Goal: Task Accomplishment & Management: Use online tool/utility

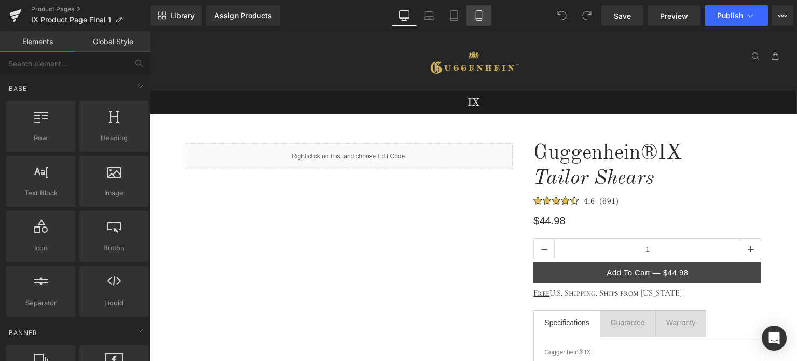
click at [479, 17] on icon at bounding box center [479, 15] width 10 height 10
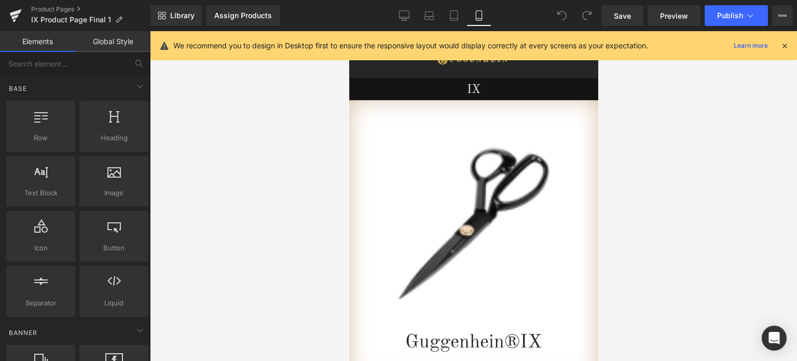
click at [784, 44] on icon at bounding box center [784, 45] width 9 height 9
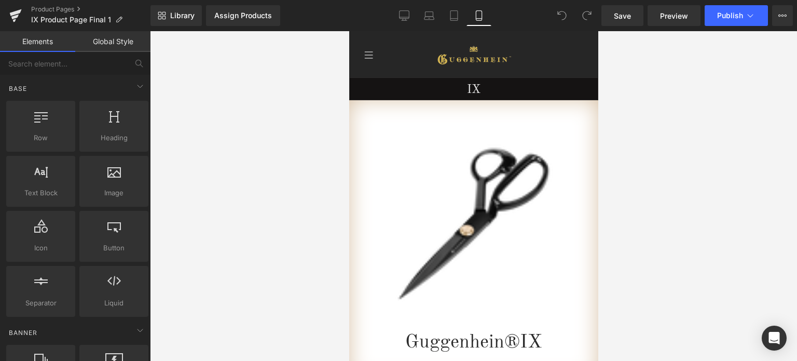
drag, startPoint x: 593, startPoint y: 62, endPoint x: 977, endPoint y: 75, distance: 384.1
click at [676, 17] on span "Preview" at bounding box center [674, 15] width 28 height 11
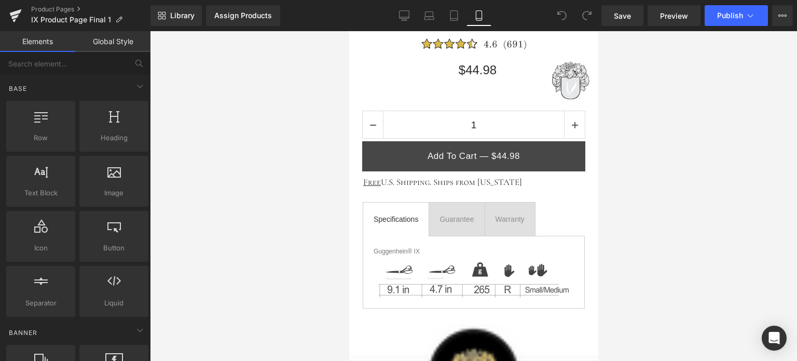
scroll to position [445, 0]
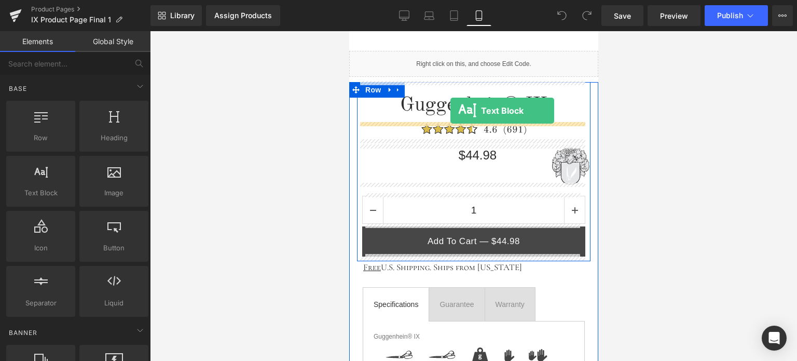
drag, startPoint x: 417, startPoint y: 226, endPoint x: 450, endPoint y: 110, distance: 120.2
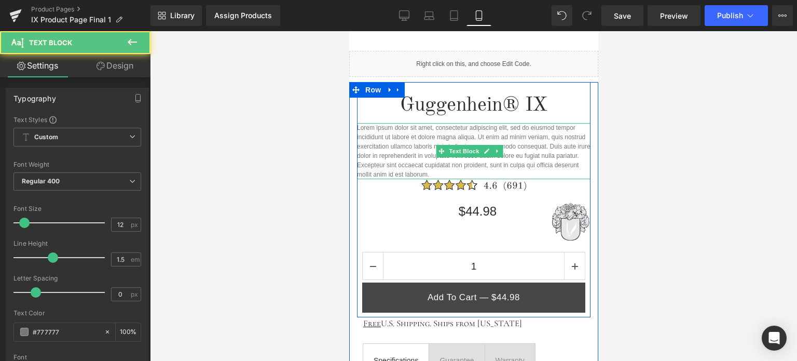
click at [474, 171] on p "Lorem ipsum dolor sit amet, consectetur adipiscing elit, sed do eiusmod tempor …" at bounding box center [472, 151] width 233 height 56
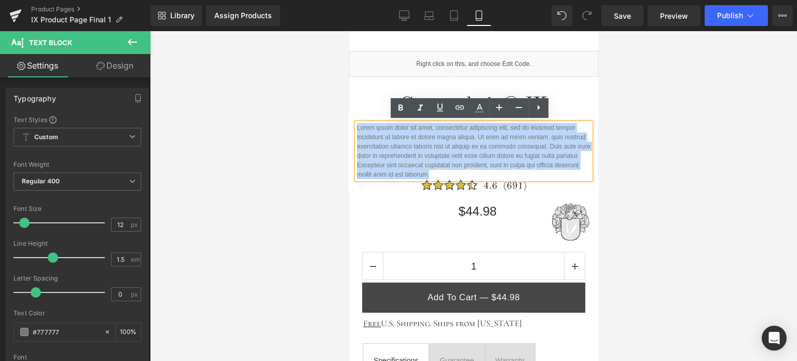
drag, startPoint x: 478, startPoint y: 171, endPoint x: 357, endPoint y: 127, distance: 128.7
click at [357, 127] on p "Lorem ipsum dolor sit amet, consectetur adipiscing elit, sed do eiusmod tempor …" at bounding box center [472, 151] width 233 height 56
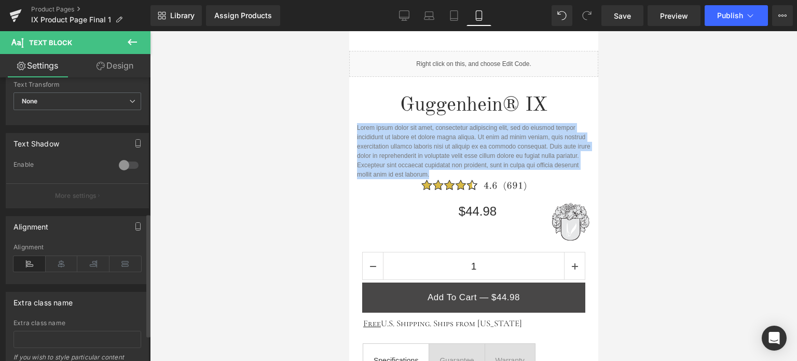
scroll to position [370, 0]
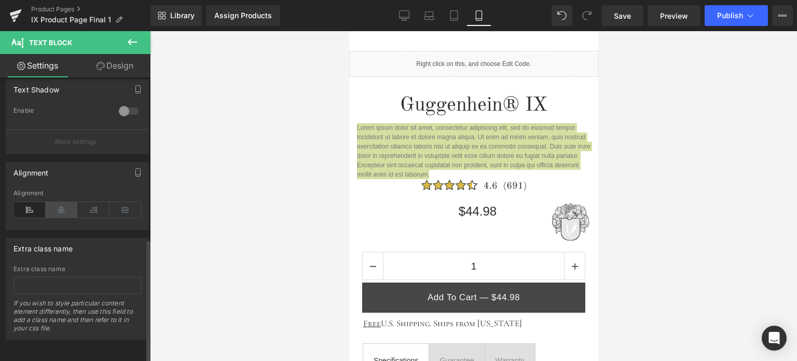
drag, startPoint x: 54, startPoint y: 204, endPoint x: 67, endPoint y: 203, distance: 12.5
click at [57, 204] on icon at bounding box center [62, 210] width 32 height 16
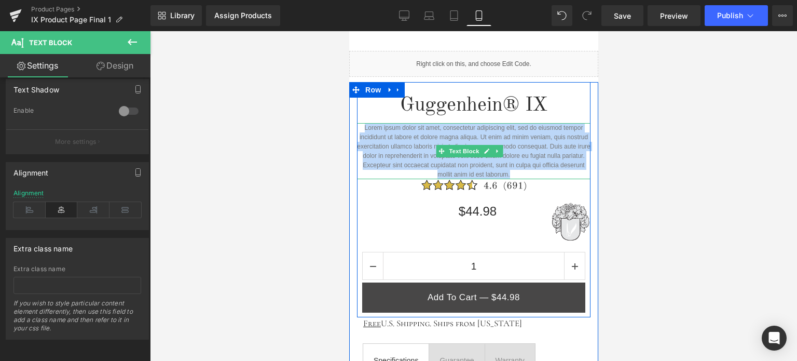
click at [517, 165] on p "Lorem ipsum dolor sit amet, consectetur adipiscing elit, sed do eiusmod tempor …" at bounding box center [472, 151] width 233 height 56
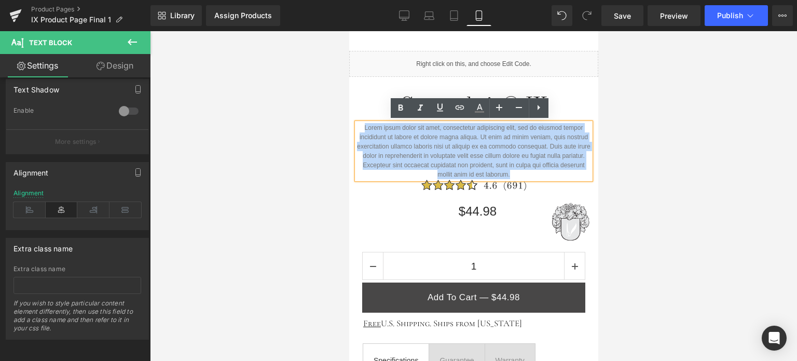
drag, startPoint x: 533, startPoint y: 170, endPoint x: 357, endPoint y: 124, distance: 181.7
click at [357, 124] on p "Lorem ipsum dolor sit amet, consectetur adipiscing elit, sed do eiusmod tempor …" at bounding box center [472, 151] width 233 height 56
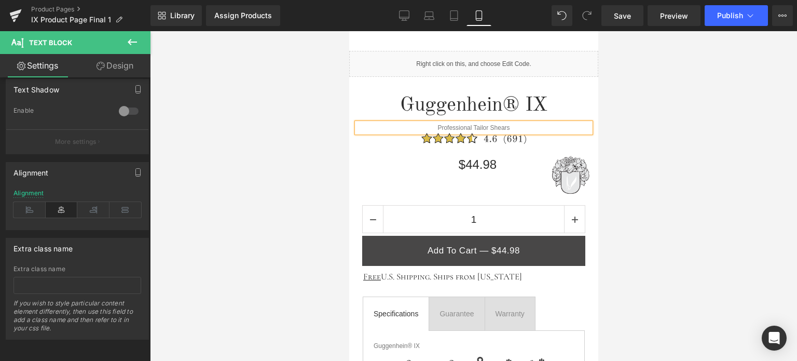
click at [701, 143] on div at bounding box center [473, 195] width 647 height 329
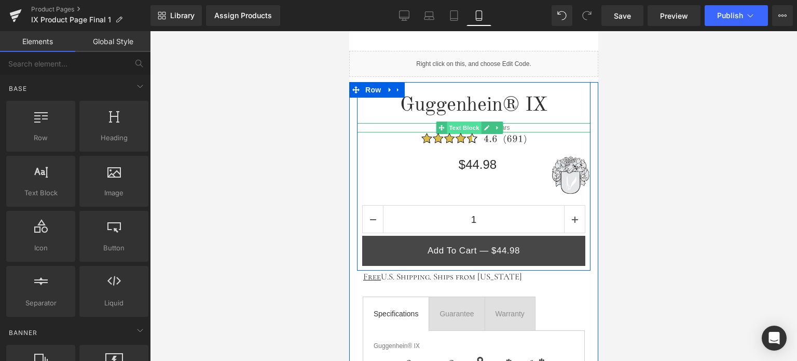
click at [470, 126] on span "Text Block" at bounding box center [464, 127] width 34 height 12
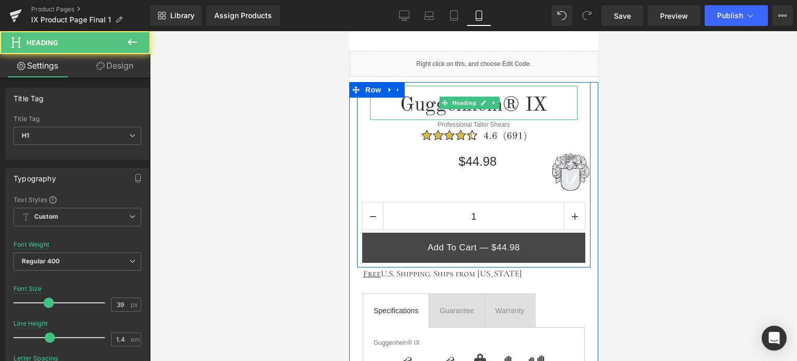
drag, startPoint x: 503, startPoint y: 120, endPoint x: 504, endPoint y: 115, distance: 5.3
click at [504, 115] on div "Guggenhein® IX Heading" at bounding box center [472, 103] width 207 height 34
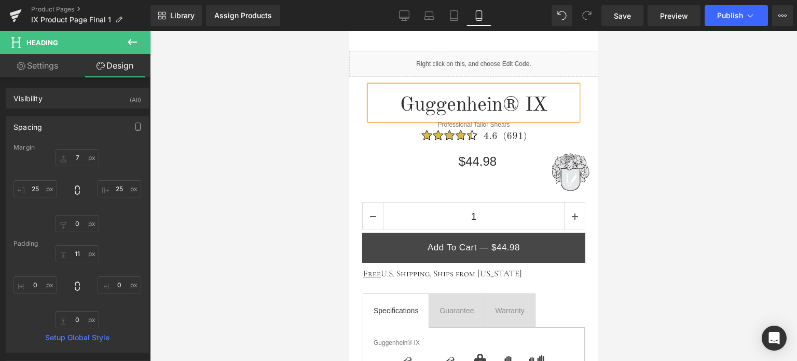
click at [705, 162] on div at bounding box center [473, 195] width 647 height 329
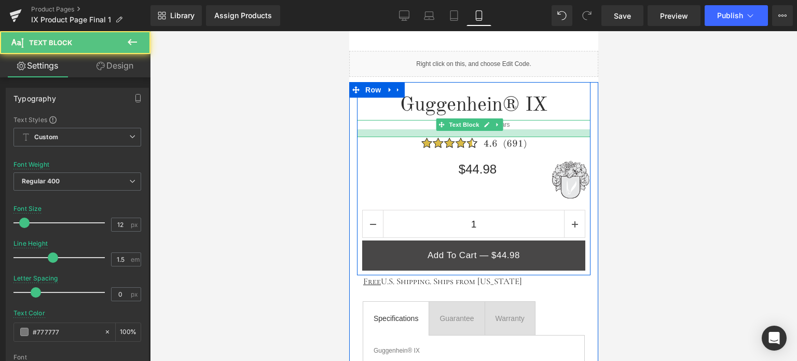
drag, startPoint x: 532, startPoint y: 127, endPoint x: 1056, endPoint y: 213, distance: 531.4
click at [531, 134] on div at bounding box center [472, 133] width 233 height 8
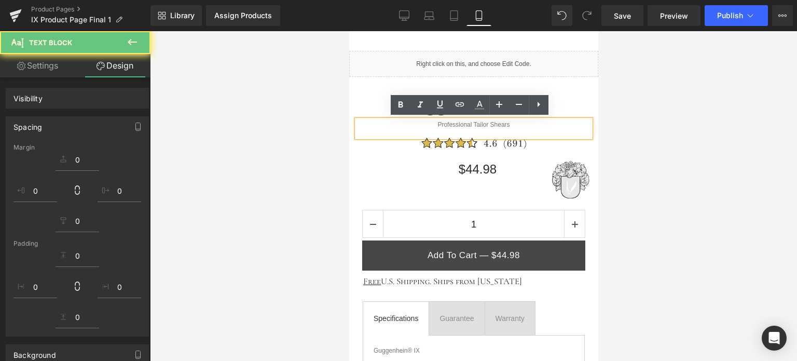
click at [689, 179] on div at bounding box center [473, 195] width 647 height 329
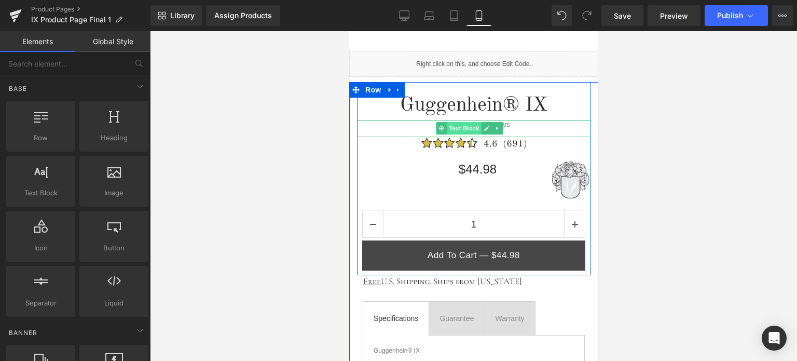
click at [461, 123] on span "Text Block" at bounding box center [464, 128] width 34 height 12
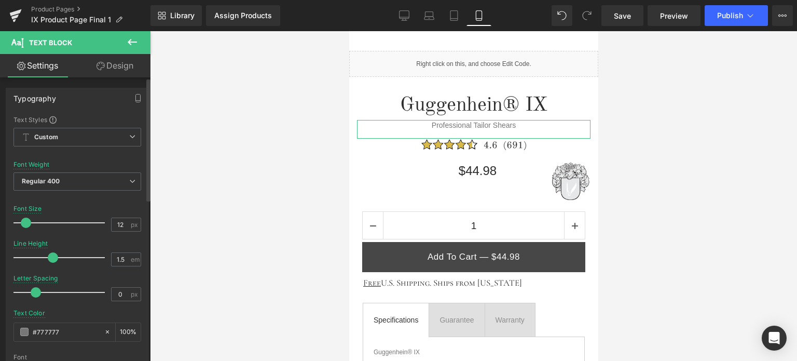
click at [27, 222] on span at bounding box center [26, 222] width 10 height 10
click at [633, 110] on div at bounding box center [473, 195] width 647 height 329
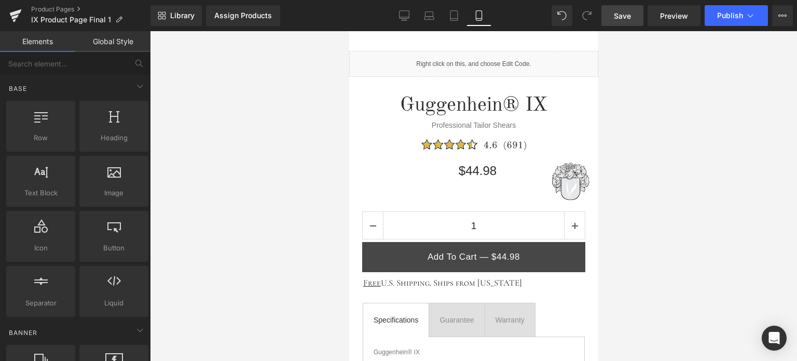
click at [626, 16] on span "Save" at bounding box center [622, 15] width 17 height 11
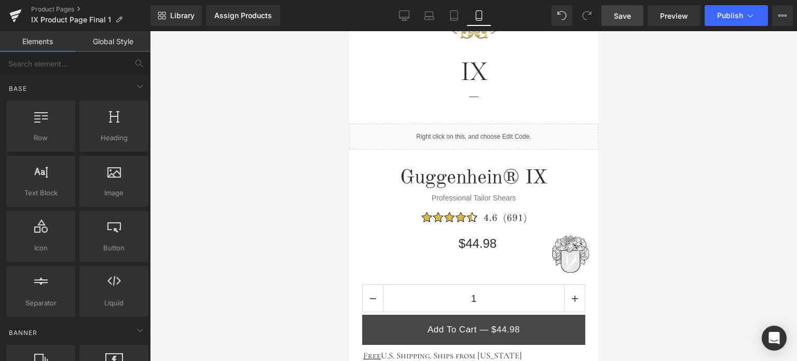
scroll to position [0, 0]
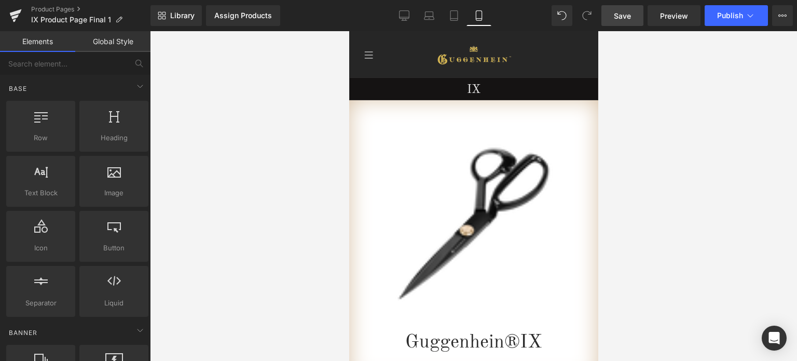
drag, startPoint x: 595, startPoint y: 117, endPoint x: 1020, endPoint y: 56, distance: 429.7
click at [621, 15] on span "Save" at bounding box center [622, 15] width 17 height 11
click at [627, 13] on span "Save" at bounding box center [622, 15] width 17 height 11
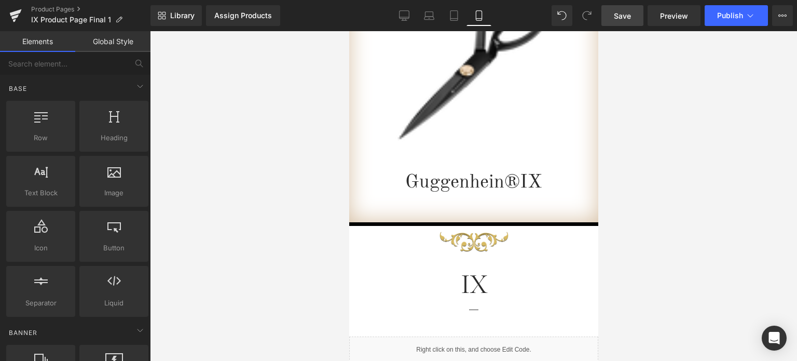
scroll to position [103, 0]
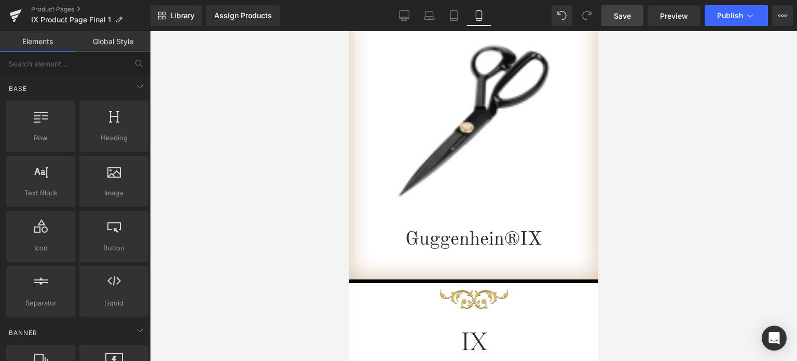
click at [629, 18] on span "Save" at bounding box center [622, 15] width 17 height 11
click at [50, 10] on link "Product Pages" at bounding box center [90, 9] width 119 height 8
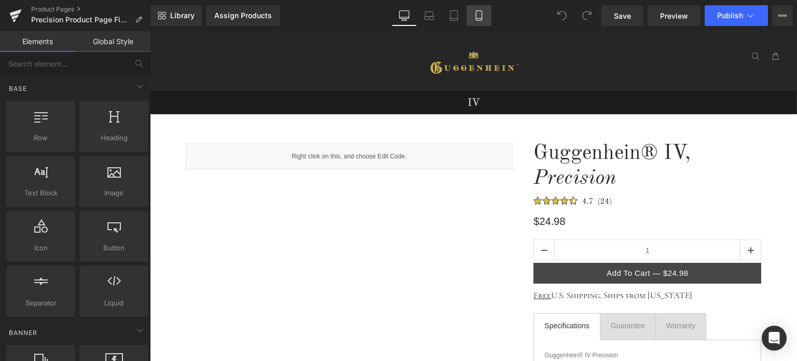
click at [481, 15] on icon at bounding box center [479, 15] width 10 height 10
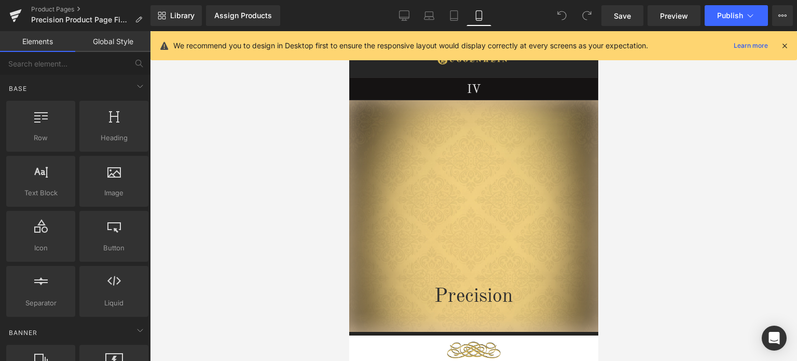
click at [788, 46] on icon at bounding box center [784, 45] width 9 height 9
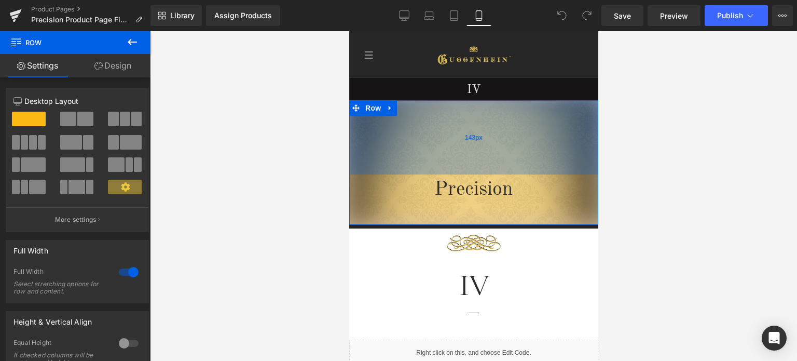
drag, startPoint x: 532, startPoint y: 217, endPoint x: 522, endPoint y: 194, distance: 24.7
click at [528, 134] on div "143px" at bounding box center [473, 137] width 249 height 74
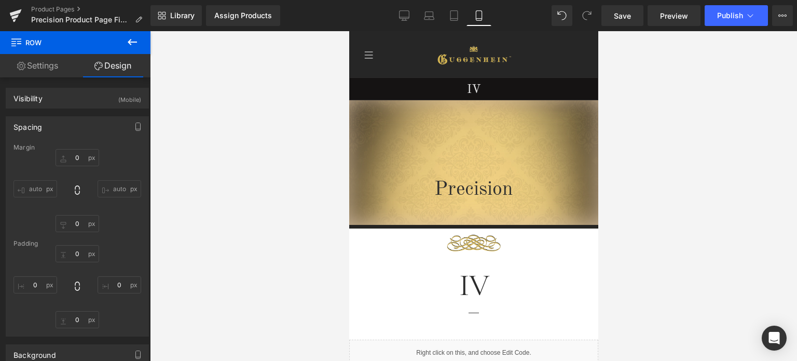
click at [128, 43] on icon at bounding box center [132, 42] width 12 height 12
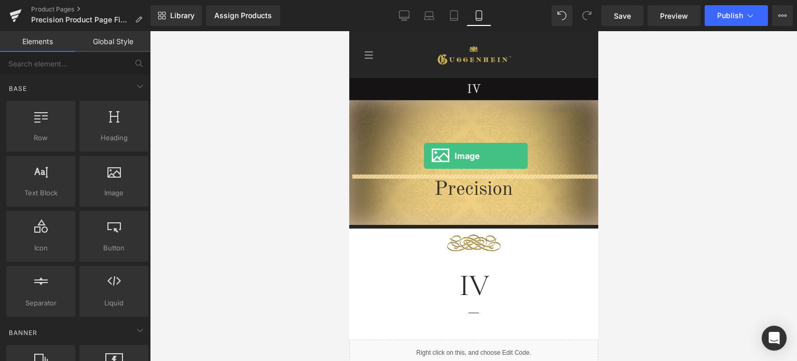
drag, startPoint x: 471, startPoint y: 215, endPoint x: 423, endPoint y: 156, distance: 76.0
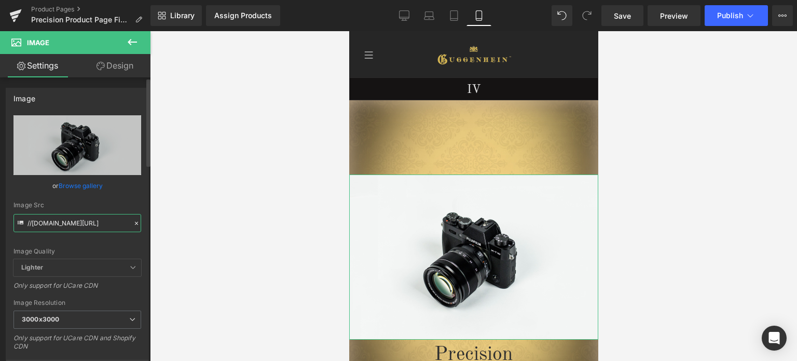
click at [67, 218] on input "//d1um8515vdn9kb.cloudfront.net/images/parallax.jpg" at bounding box center [77, 223] width 128 height 18
click at [65, 319] on span "3000x3000" at bounding box center [77, 319] width 128 height 18
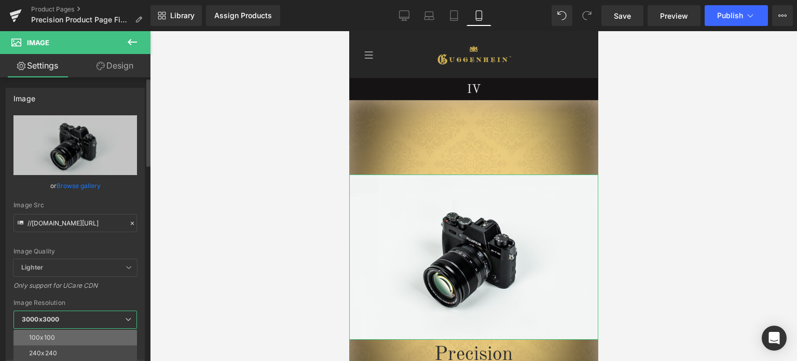
click at [72, 337] on li "100x100" at bounding box center [77, 337] width 128 height 16
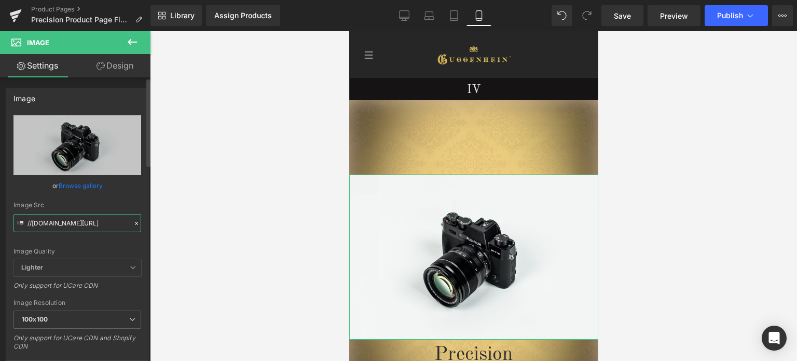
click at [73, 225] on input "//d1um8515vdn9kb.cloudfront.net/images/parallax.jpg" at bounding box center [77, 223] width 128 height 18
paste input "https://cdn.shopify.com/s/files/1/0566/0963/6442/files/3_e2e191b0-3db5-42ba-a35…"
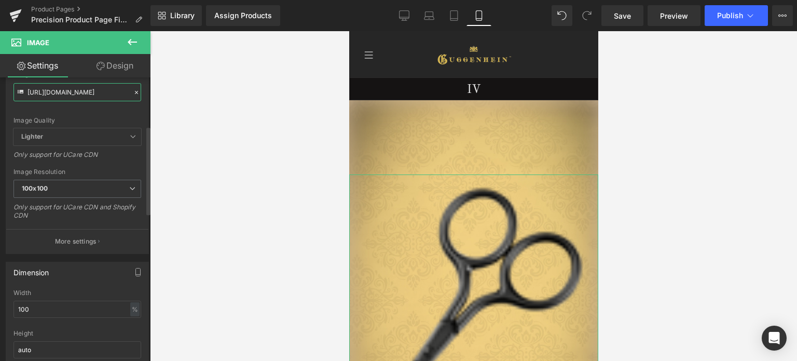
scroll to position [156, 0]
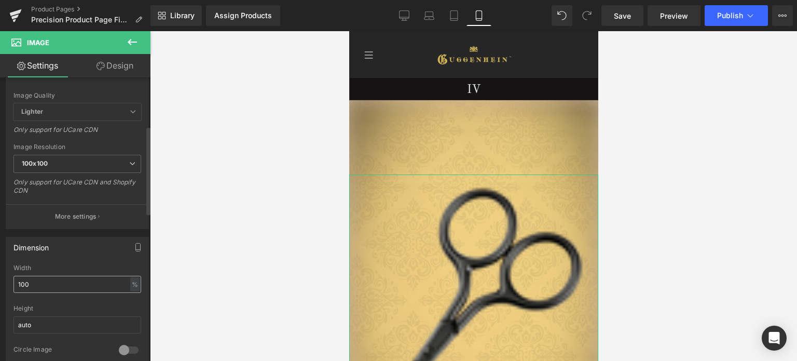
type input "https://cdn.shopify.com/s/files/1/0566/0963/6442/files/3_e2e191b0-3db5-42ba-a35…"
drag, startPoint x: 32, startPoint y: 284, endPoint x: 9, endPoint y: 285, distance: 23.4
click at [9, 285] on div "100% Width 100 % % px auto Height auto 0 Circle Image" at bounding box center [77, 316] width 142 height 104
type input "45"
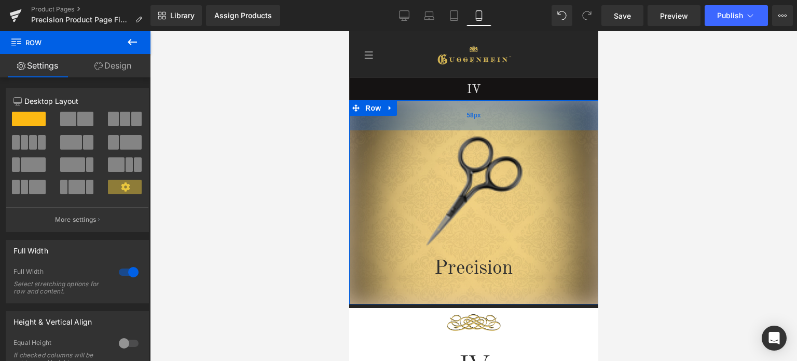
drag, startPoint x: 565, startPoint y: 141, endPoint x: 564, endPoint y: 112, distance: 29.1
click at [564, 112] on div "58px" at bounding box center [473, 115] width 249 height 30
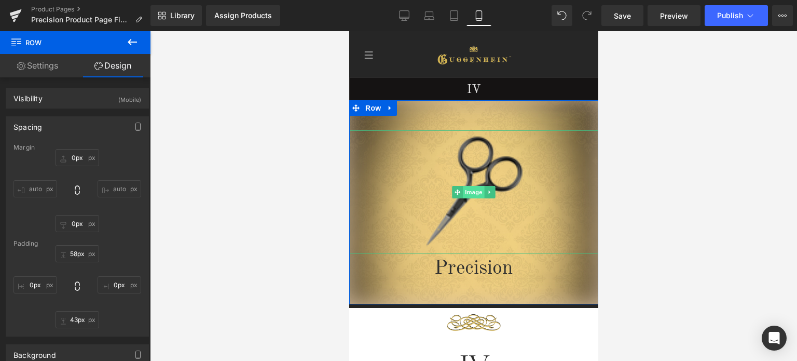
click at [469, 191] on span "Image" at bounding box center [473, 192] width 22 height 12
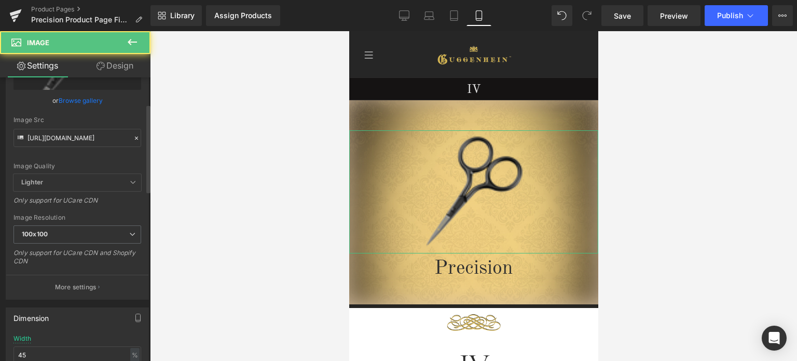
scroll to position [156, 0]
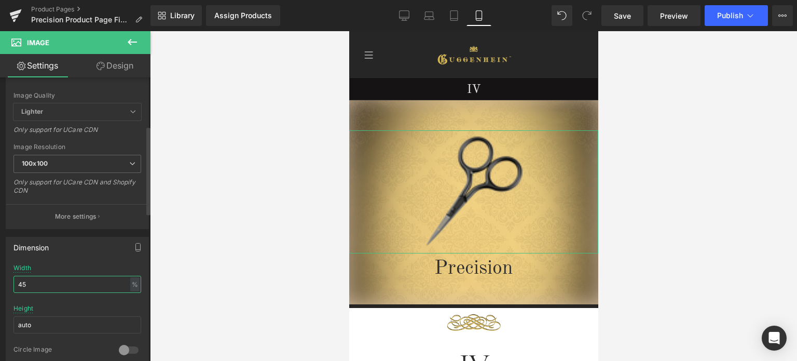
drag, startPoint x: 21, startPoint y: 281, endPoint x: 15, endPoint y: 282, distance: 5.7
click at [15, 282] on input "45" at bounding box center [77, 283] width 128 height 17
type input "35"
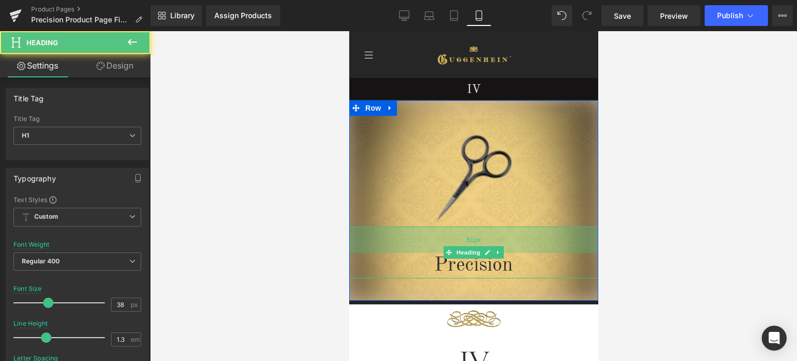
drag, startPoint x: 531, startPoint y: 226, endPoint x: 1079, endPoint y: 243, distance: 549.1
click at [524, 250] on div "51px" at bounding box center [473, 239] width 249 height 26
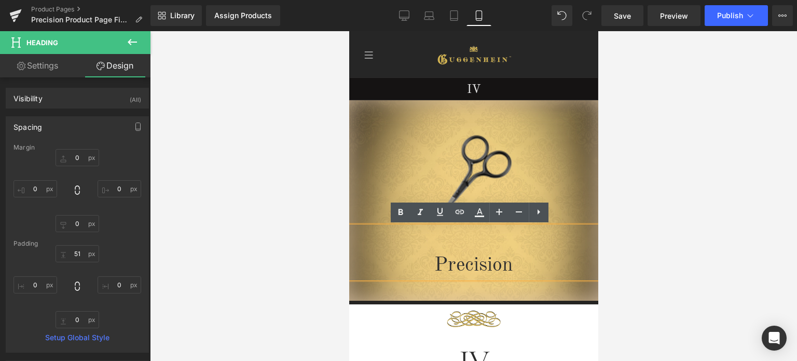
click at [529, 103] on div "Image Precision Heading 51px Row 58px" at bounding box center [473, 202] width 249 height 204
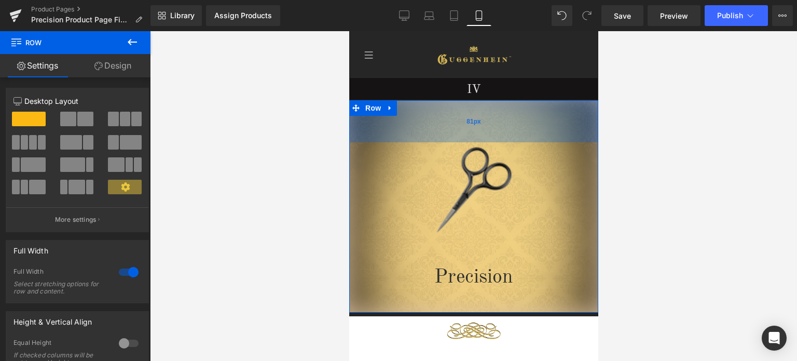
drag, startPoint x: 529, startPoint y: 106, endPoint x: 529, endPoint y: 118, distance: 11.9
click at [529, 118] on div "81px" at bounding box center [473, 121] width 249 height 42
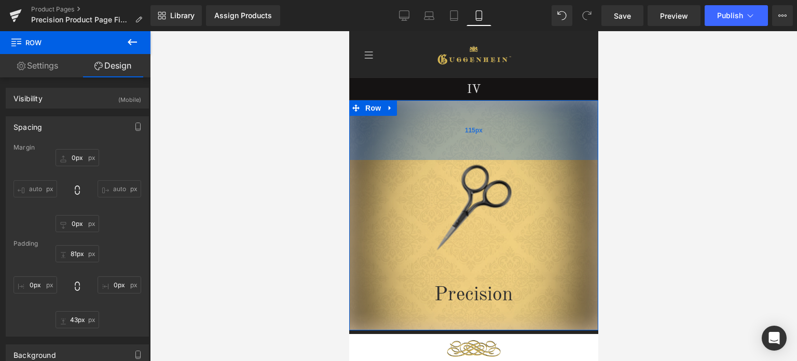
drag, startPoint x: 529, startPoint y: 115, endPoint x: 525, endPoint y: 132, distance: 17.9
click at [525, 132] on div "115px" at bounding box center [473, 130] width 249 height 60
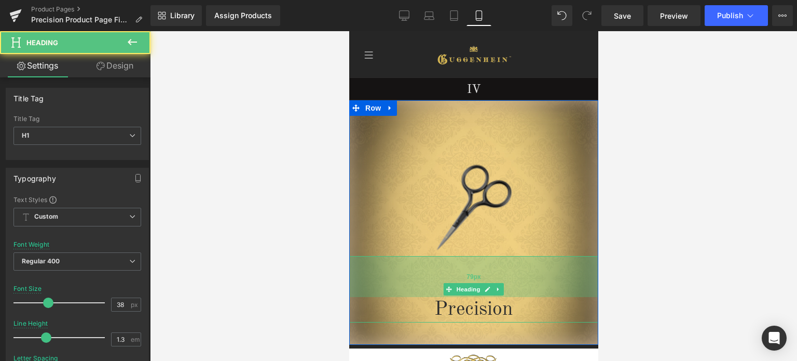
drag, startPoint x: 526, startPoint y: 266, endPoint x: 526, endPoint y: 282, distance: 16.1
click at [526, 282] on div "79px" at bounding box center [473, 276] width 249 height 41
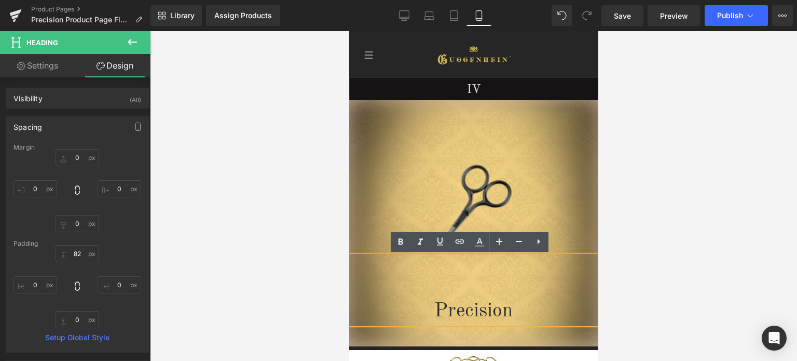
drag, startPoint x: 711, startPoint y: 201, endPoint x: 709, endPoint y: 187, distance: 13.6
click at [711, 200] on div at bounding box center [473, 195] width 647 height 329
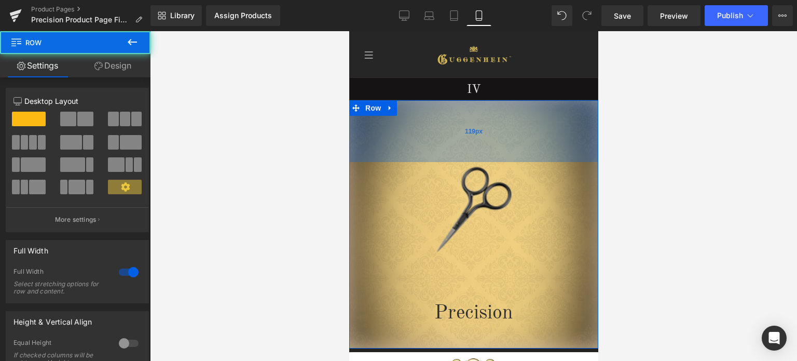
click at [552, 141] on div "119px" at bounding box center [473, 131] width 249 height 62
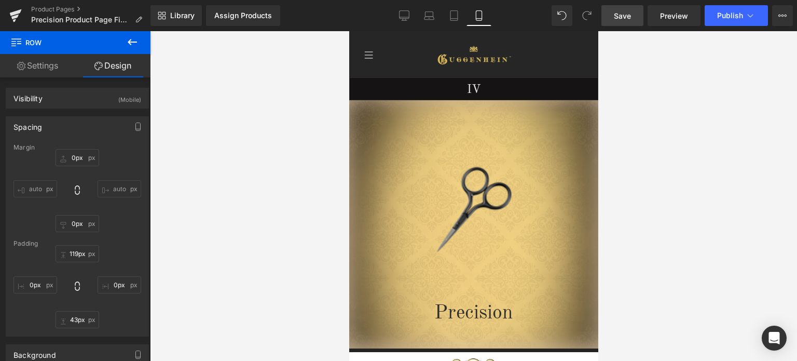
click at [626, 15] on span "Save" at bounding box center [622, 15] width 17 height 11
click at [672, 18] on span "Preview" at bounding box center [674, 15] width 28 height 11
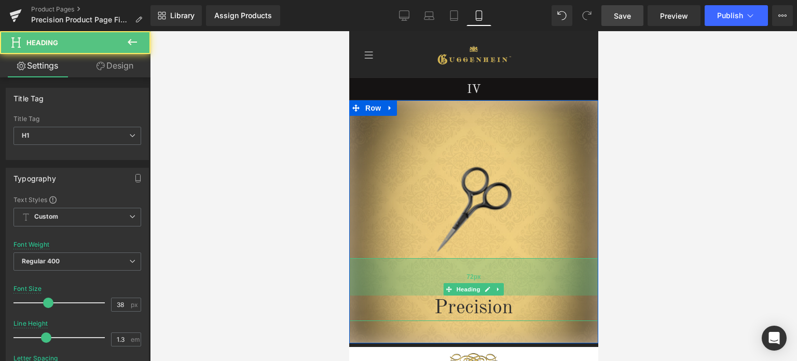
drag, startPoint x: 541, startPoint y: 265, endPoint x: 543, endPoint y: 259, distance: 5.6
click at [543, 259] on div "72px" at bounding box center [473, 276] width 249 height 37
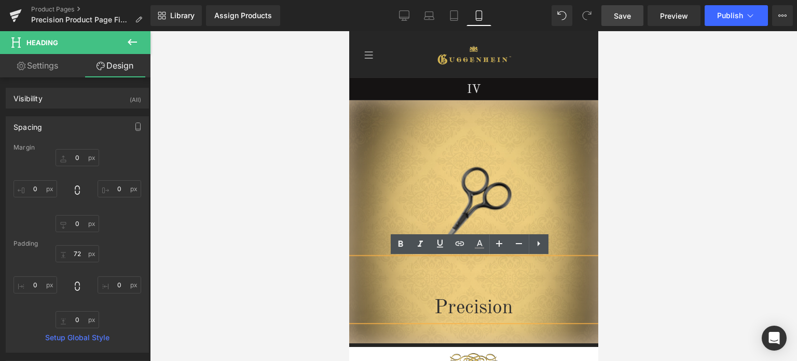
click at [622, 17] on span "Save" at bounding box center [622, 15] width 17 height 11
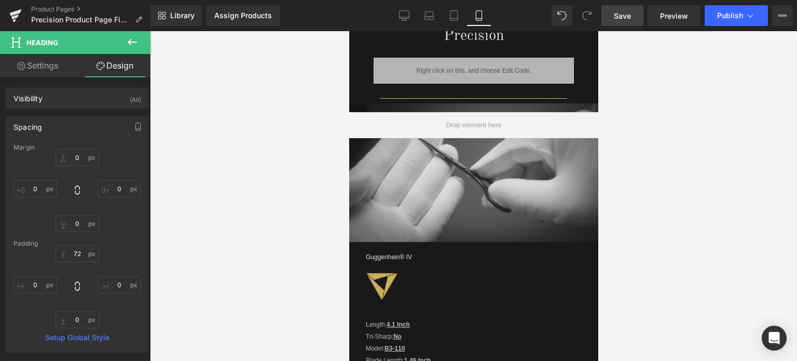
scroll to position [986, 0]
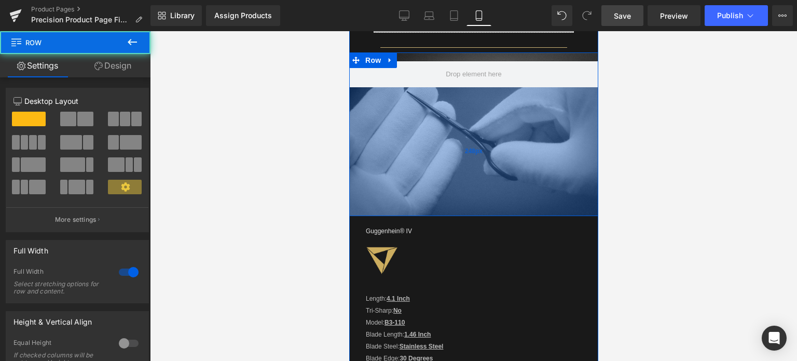
drag, startPoint x: 491, startPoint y: 185, endPoint x: 511, endPoint y: 174, distance: 23.0
click at [490, 212] on div "248px" at bounding box center [473, 151] width 249 height 129
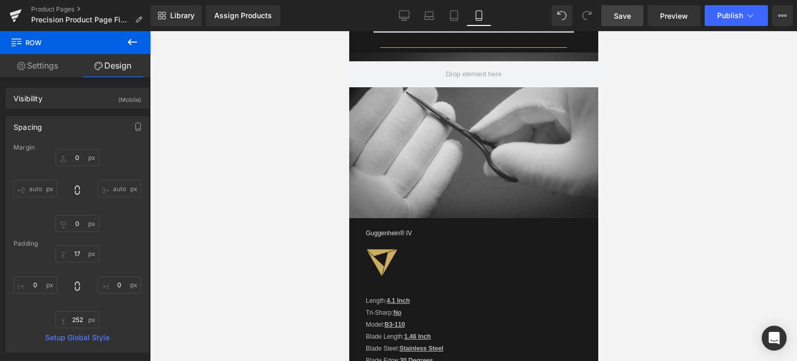
click at [628, 18] on span "Save" at bounding box center [622, 15] width 17 height 11
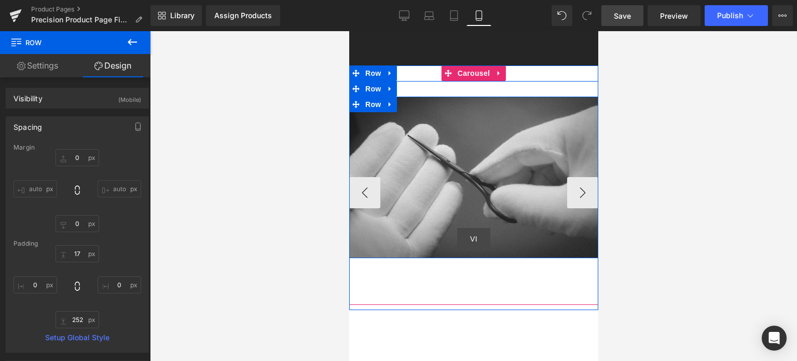
scroll to position [2026, 0]
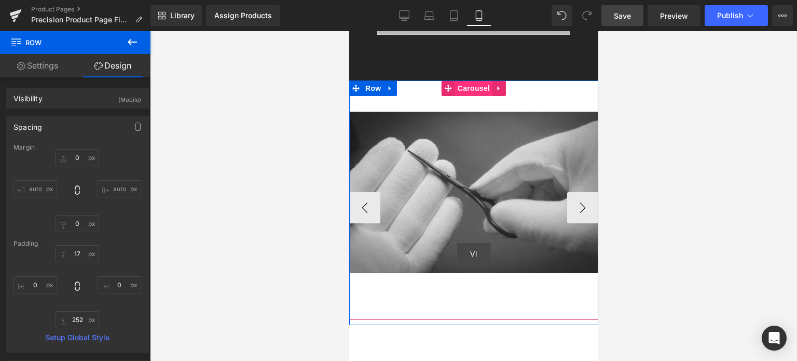
click at [467, 80] on span "Carousel" at bounding box center [472, 88] width 37 height 16
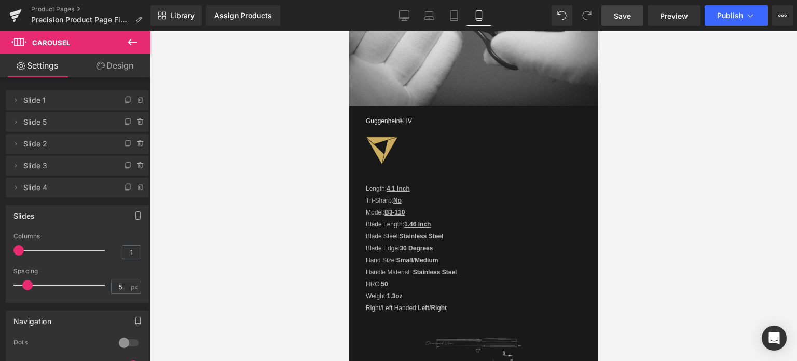
scroll to position [988, 0]
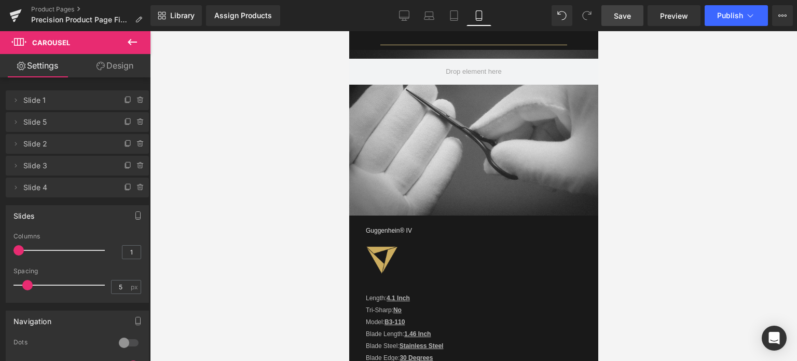
click at [628, 21] on link "Save" at bounding box center [622, 15] width 42 height 21
click at [632, 21] on link "Save" at bounding box center [622, 15] width 42 height 21
click at [628, 19] on span "Save" at bounding box center [622, 15] width 17 height 11
